Goal: Information Seeking & Learning: Get advice/opinions

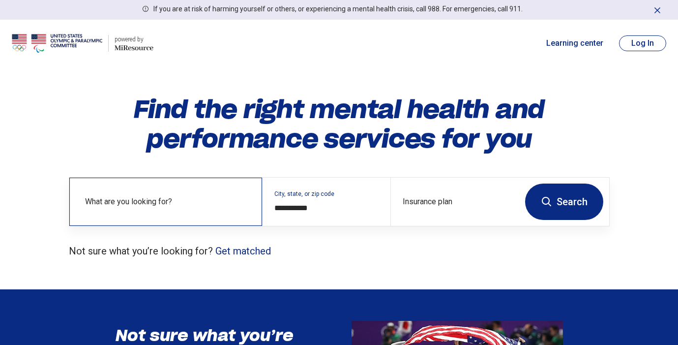
click at [161, 198] on label "What are you looking for?" at bounding box center [167, 202] width 165 height 12
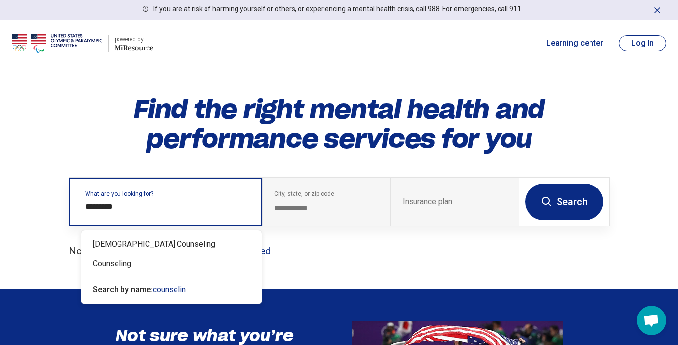
type input "**********"
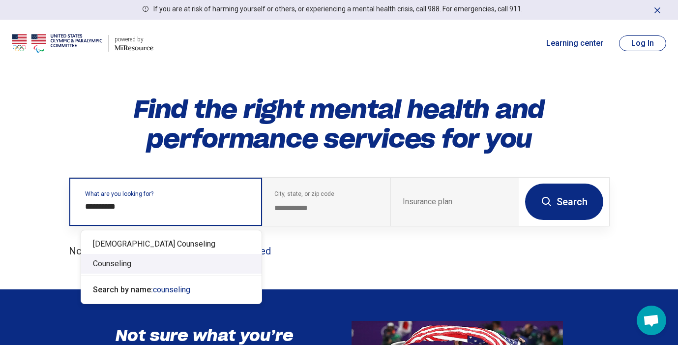
click at [123, 272] on div "Counseling" at bounding box center [171, 264] width 180 height 20
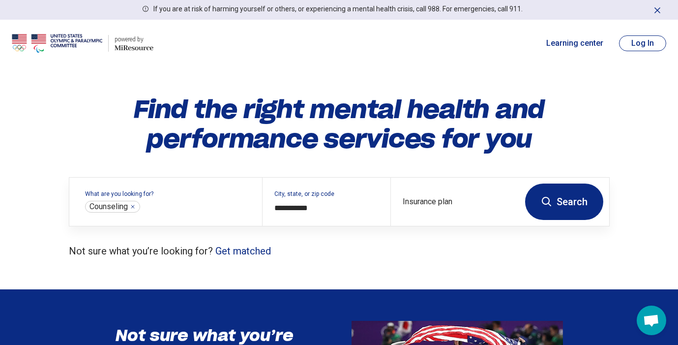
click at [562, 210] on button "Search" at bounding box center [564, 201] width 78 height 36
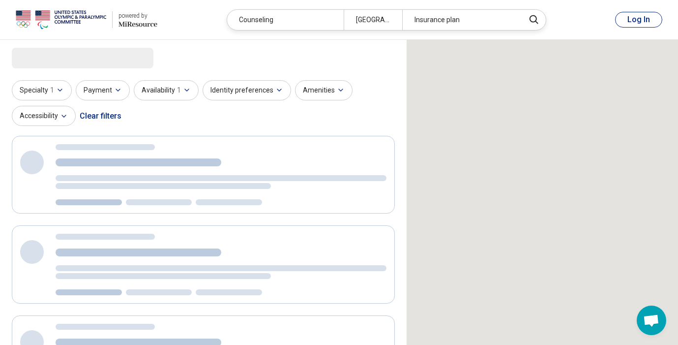
scroll to position [3, 0]
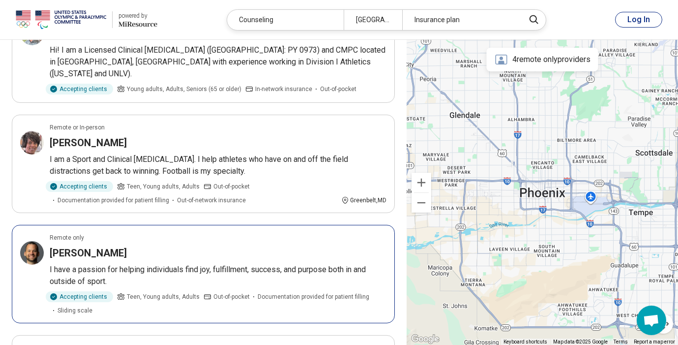
scroll to position [606, 0]
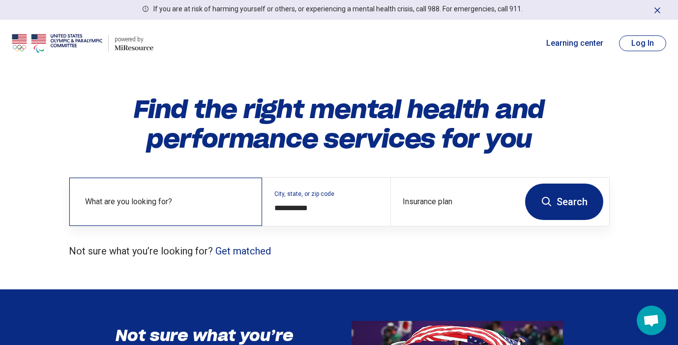
click at [211, 194] on div "What are you looking for?" at bounding box center [165, 202] width 193 height 48
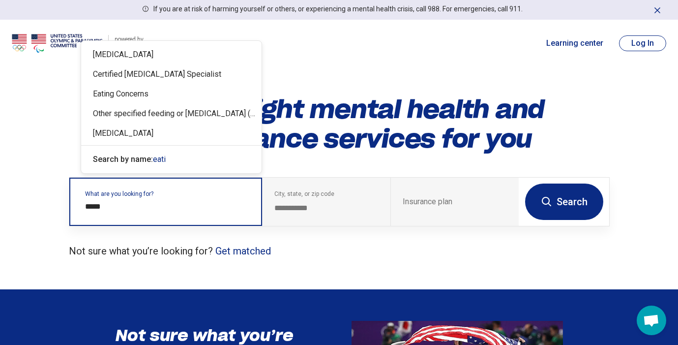
type input "******"
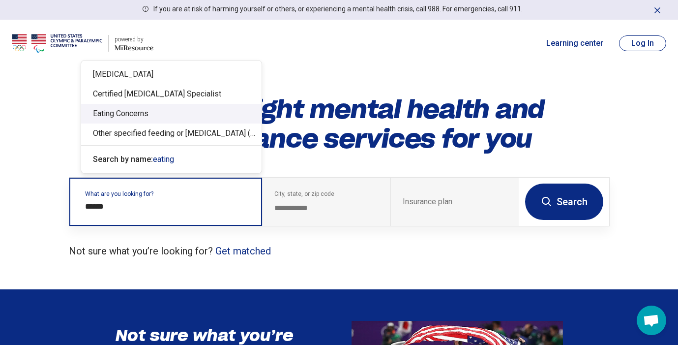
click at [151, 119] on div "Eating Concerns" at bounding box center [171, 114] width 180 height 20
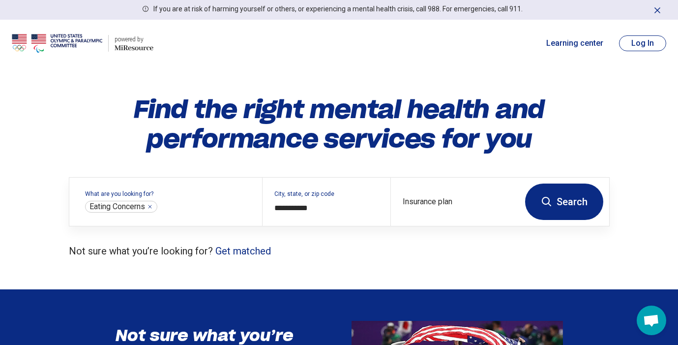
click at [547, 202] on icon at bounding box center [547, 202] width 12 height 12
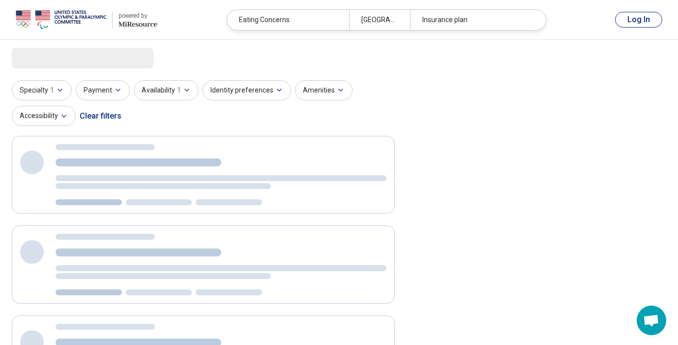
scroll to position [2, 0]
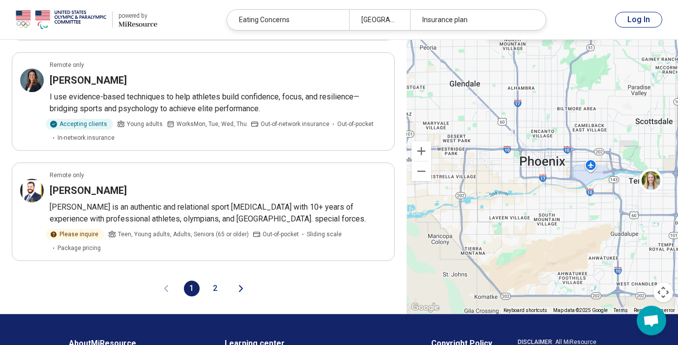
scroll to position [2077, 0]
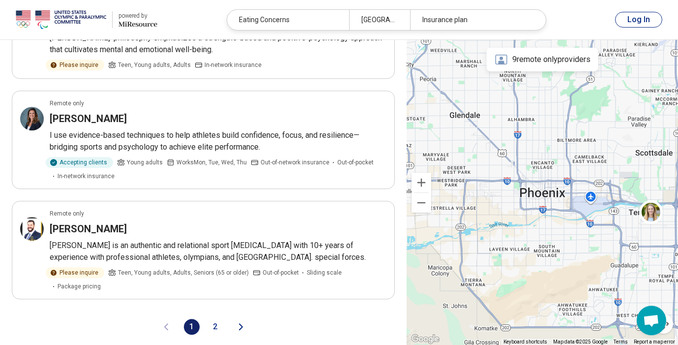
click at [217, 319] on button "2" at bounding box center [216, 327] width 16 height 16
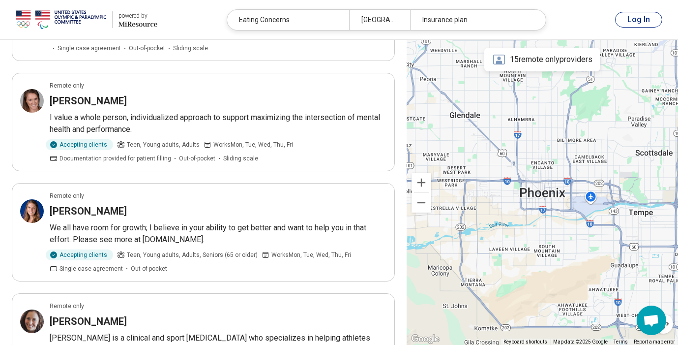
scroll to position [768, 0]
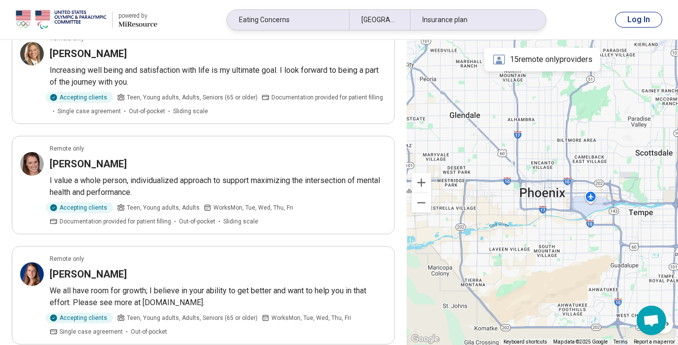
click at [297, 21] on div "Eating Concerns" at bounding box center [288, 20] width 122 height 20
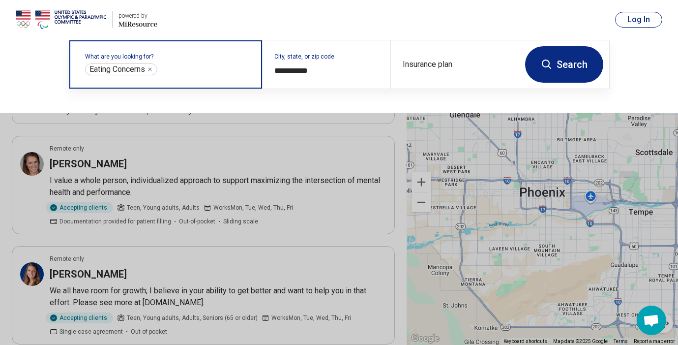
click at [174, 72] on input "text" at bounding box center [204, 69] width 91 height 12
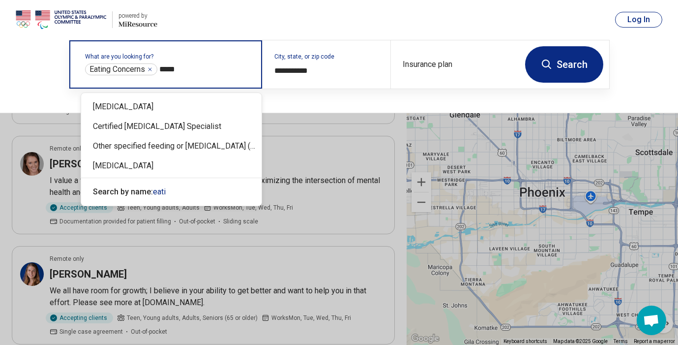
type input "******"
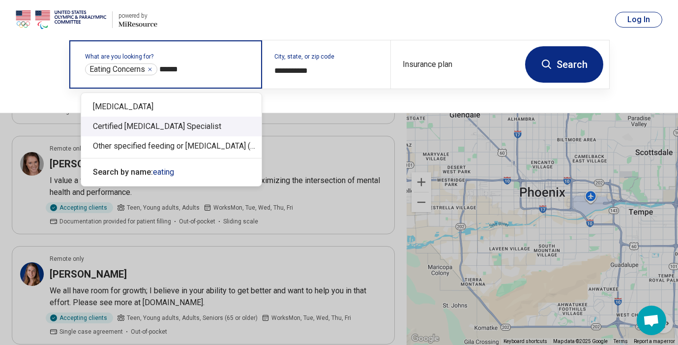
click at [167, 120] on div "Certified Eating Disorder Specialist" at bounding box center [171, 127] width 180 height 20
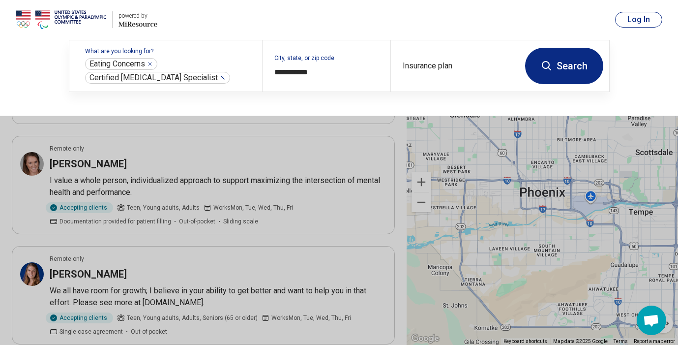
click at [558, 68] on button "Search" at bounding box center [564, 66] width 78 height 36
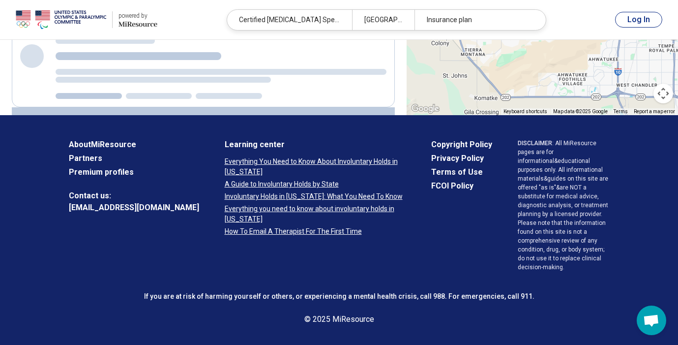
scroll to position [521, 0]
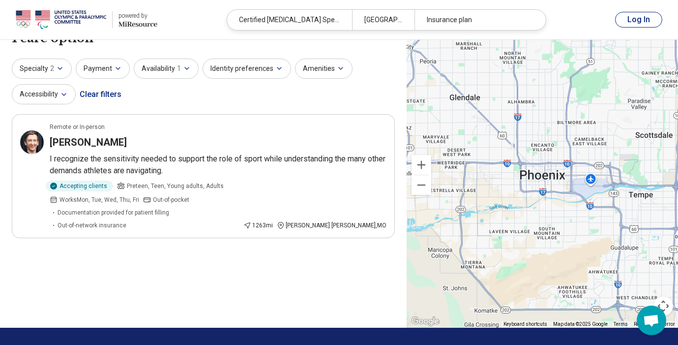
scroll to position [18, 0]
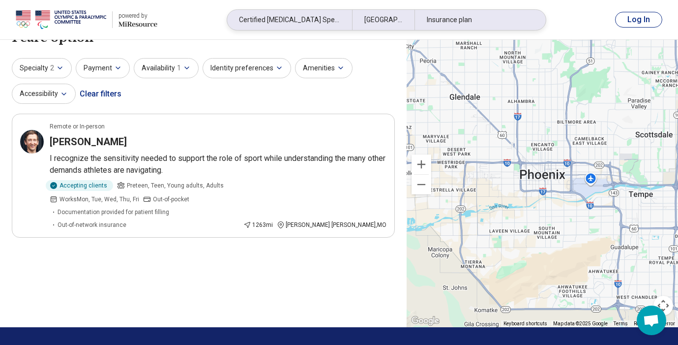
click at [321, 29] on div "Certified Eating Disorder Specialist, Eating Concerns" at bounding box center [289, 20] width 125 height 20
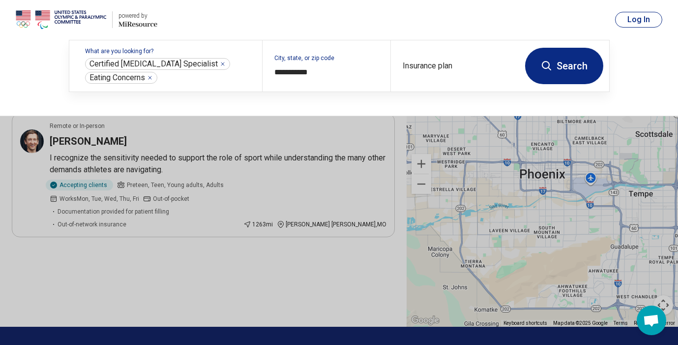
scroll to position [18, 0]
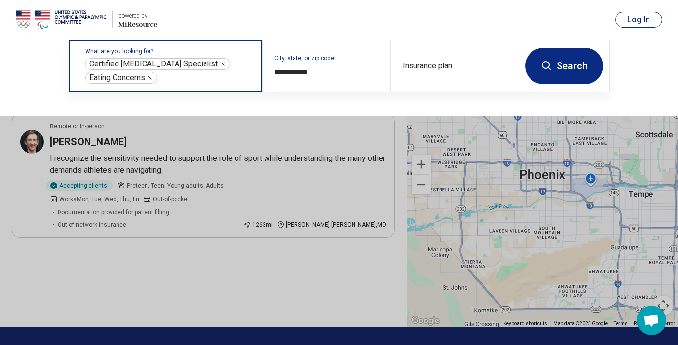
click at [221, 64] on icon "Remove" at bounding box center [222, 63] width 3 height 3
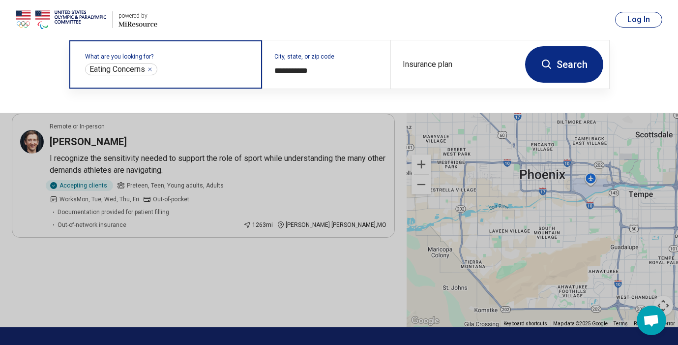
click at [209, 68] on input "text" at bounding box center [204, 69] width 91 height 12
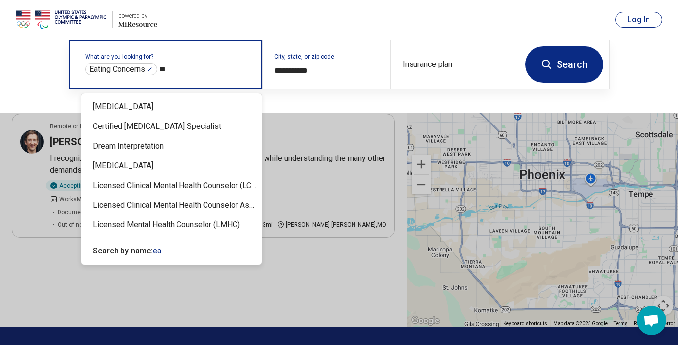
type input "*"
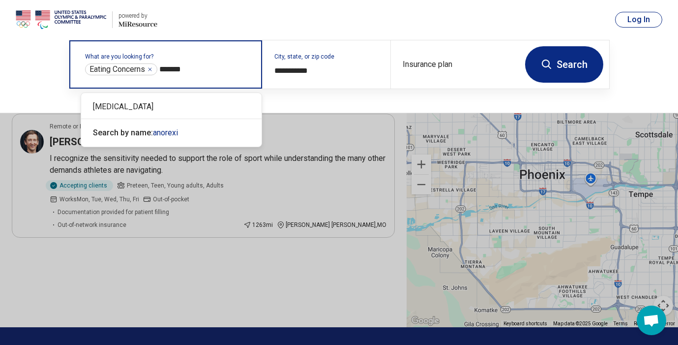
type input "********"
click at [157, 105] on div "Anorexia Nervosa" at bounding box center [171, 107] width 180 height 20
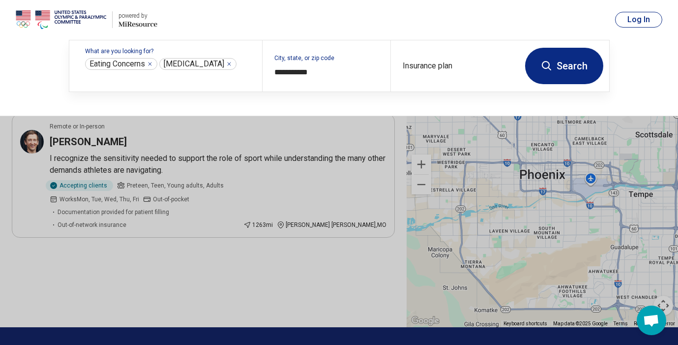
click at [560, 69] on button "Search" at bounding box center [564, 66] width 78 height 36
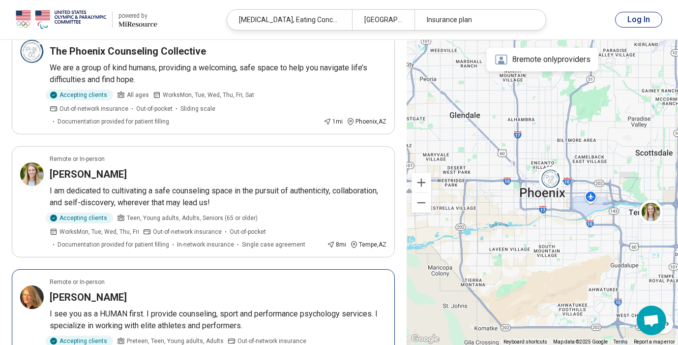
scroll to position [76, 0]
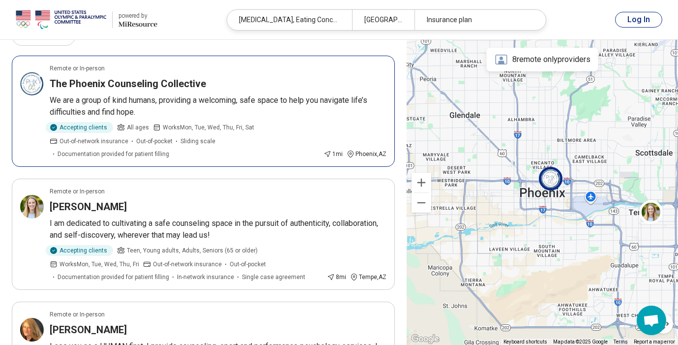
click at [170, 75] on article "Remote or In-person The Phoenix Counseling Collective We are a group of kind hu…" at bounding box center [203, 111] width 383 height 111
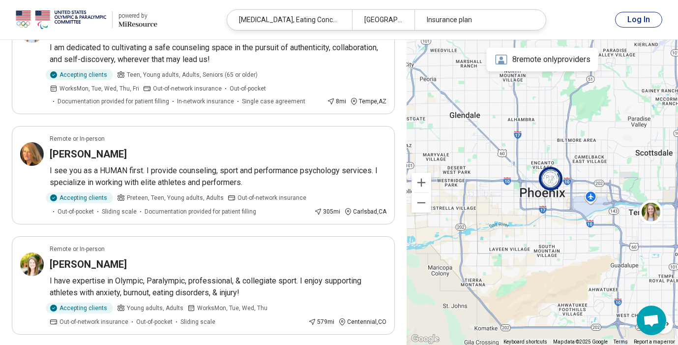
scroll to position [282, 0]
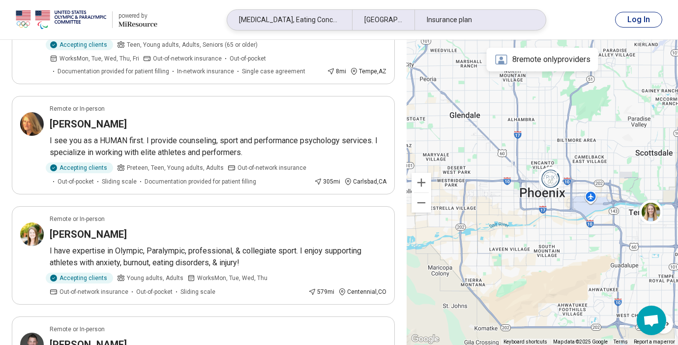
click at [271, 20] on div "Anorexia Nervosa, Eating Concerns" at bounding box center [289, 20] width 125 height 20
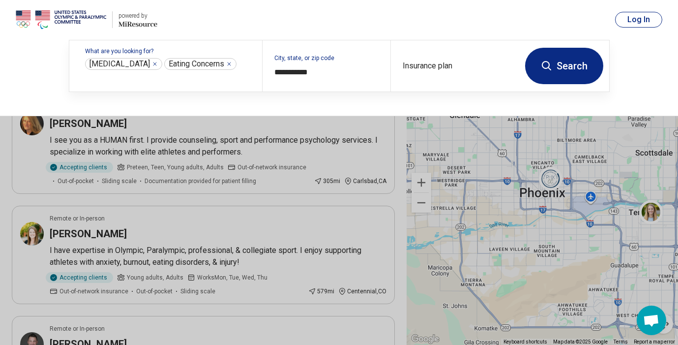
scroll to position [281, 0]
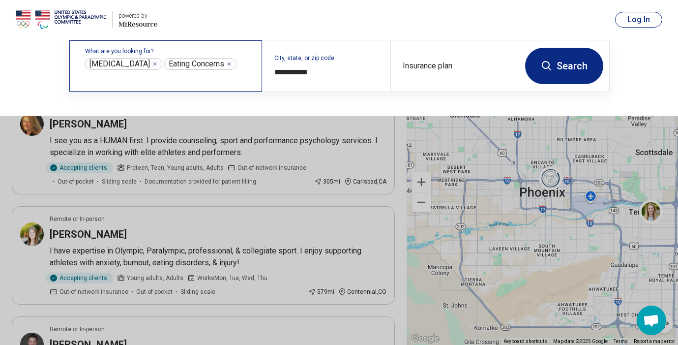
click at [252, 62] on div "What are you looking for? Anorexia Nervosa ** Eating Concerns ***" at bounding box center [165, 65] width 193 height 51
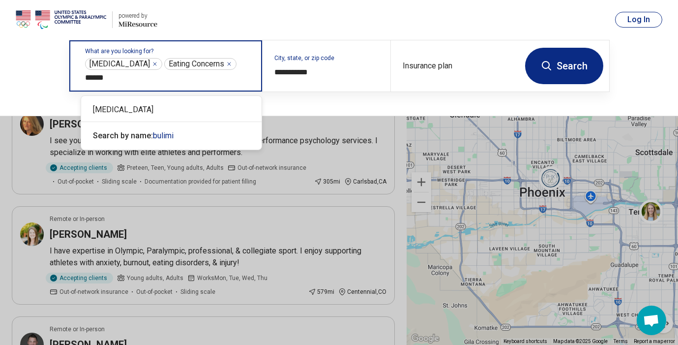
type input "*******"
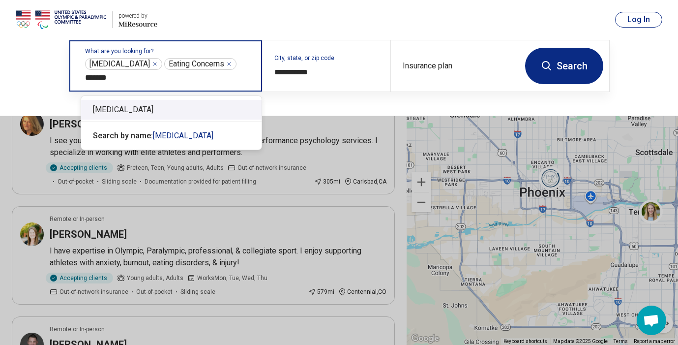
click at [167, 98] on div "Bulimia Nervosa Search by name: bulimia" at bounding box center [171, 123] width 180 height 54
click at [159, 110] on div "[MEDICAL_DATA]" at bounding box center [171, 110] width 180 height 20
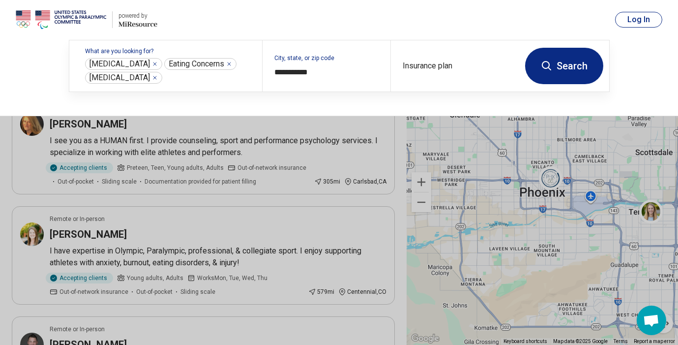
click at [547, 67] on icon at bounding box center [547, 66] width 12 height 12
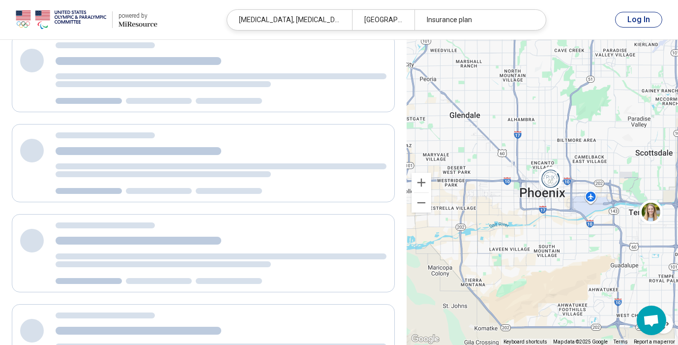
scroll to position [261, 0]
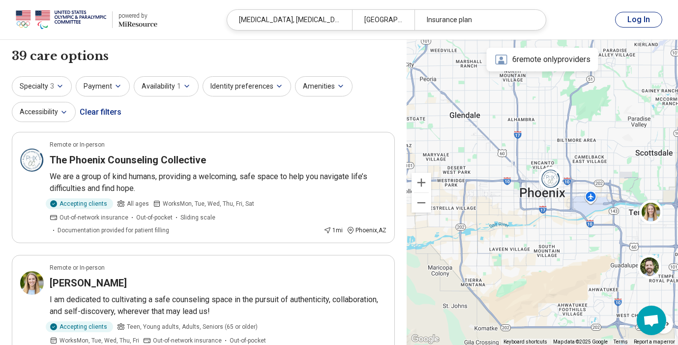
scroll to position [295, 0]
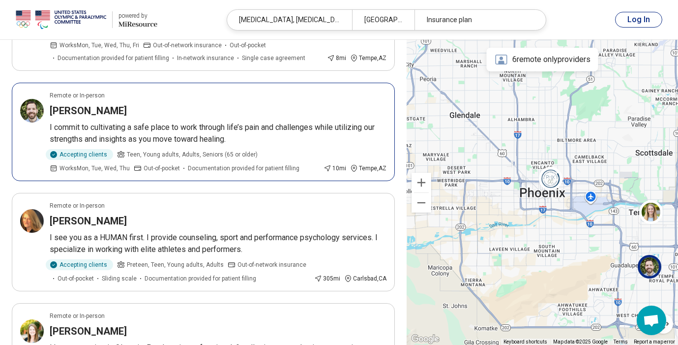
click at [101, 103] on article "Remote or In-person Tyler Williams I commit to cultivating a safe place to work…" at bounding box center [203, 132] width 383 height 98
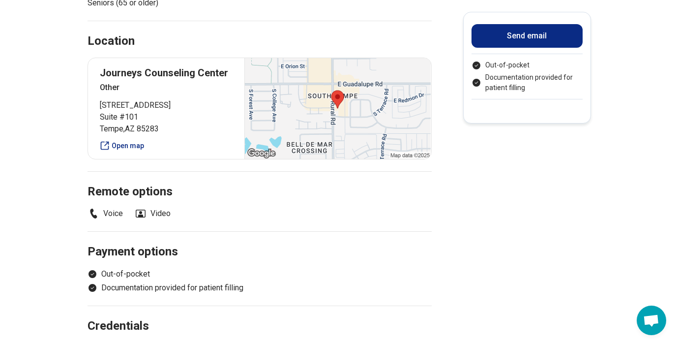
scroll to position [652, 0]
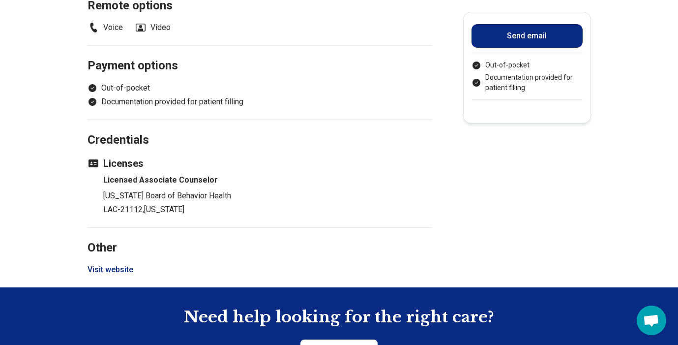
click at [116, 267] on button "Visit website" at bounding box center [111, 270] width 46 height 12
